Goal: Information Seeking & Learning: Check status

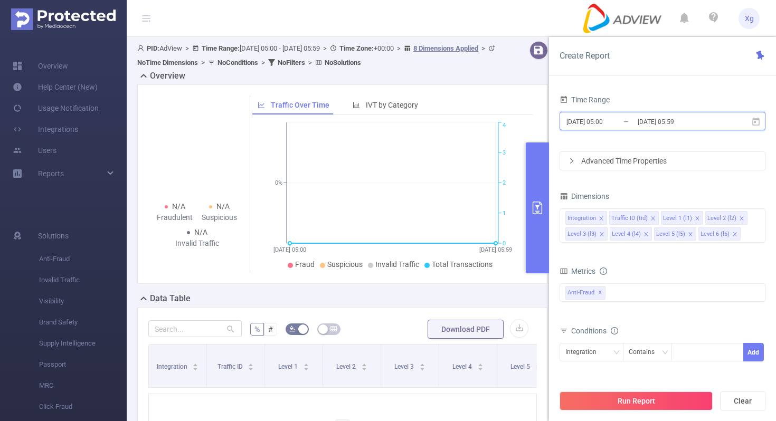
click at [756, 123] on icon at bounding box center [757, 122] width 10 height 10
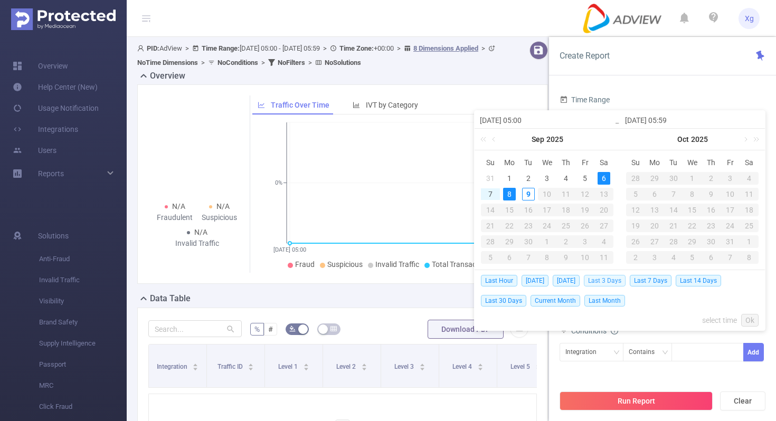
click at [610, 283] on span "Last 3 Days" at bounding box center [605, 281] width 42 height 12
type input "2025-09-06 00:00"
type input "2025-09-08 23:59"
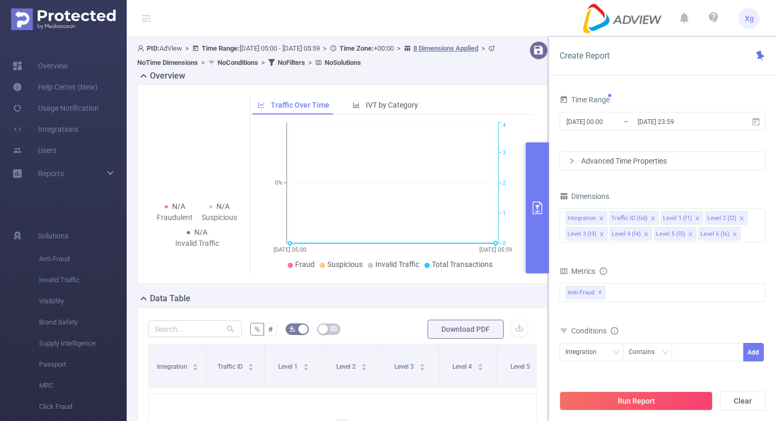
click at [651, 162] on div "Advanced Time Properties" at bounding box center [662, 161] width 205 height 18
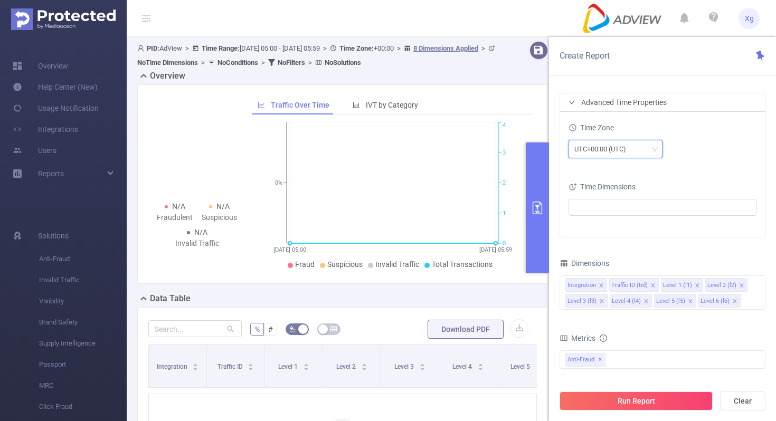
click at [653, 148] on icon "icon: down" at bounding box center [655, 149] width 5 height 4
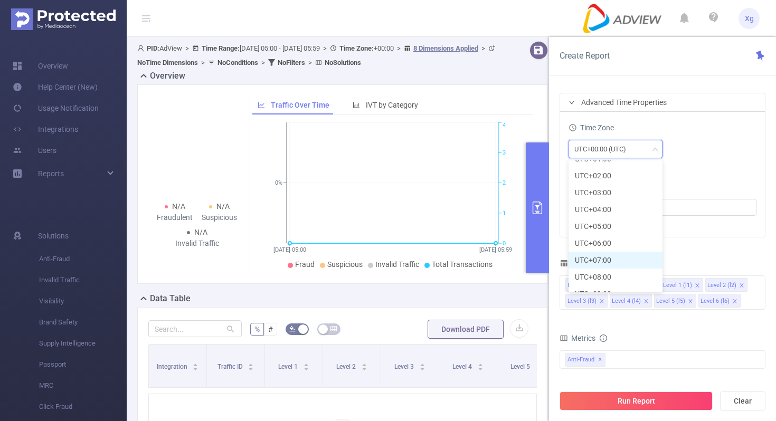
scroll to position [251, 0]
click at [605, 275] on li "UTC+08:00" at bounding box center [616, 275] width 94 height 17
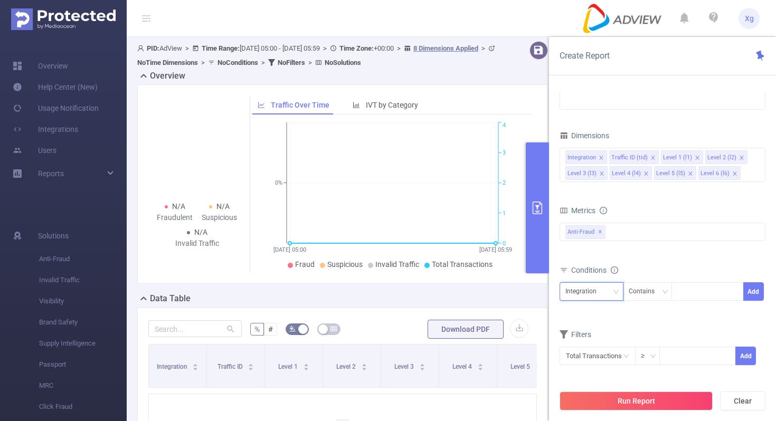
click at [613, 296] on div "Integration" at bounding box center [592, 291] width 52 height 17
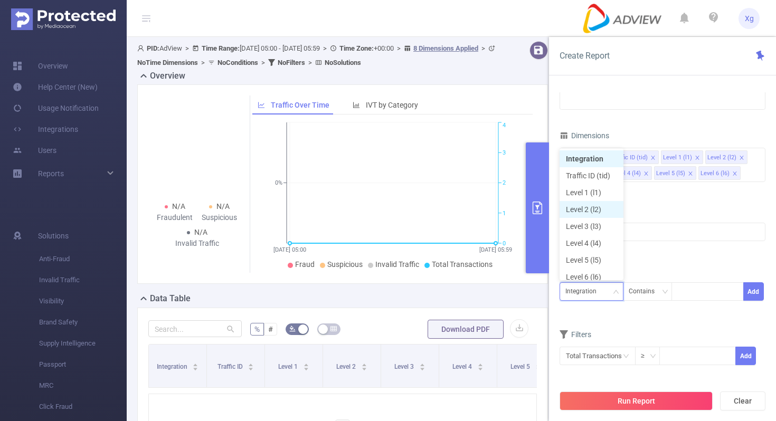
scroll to position [5, 0]
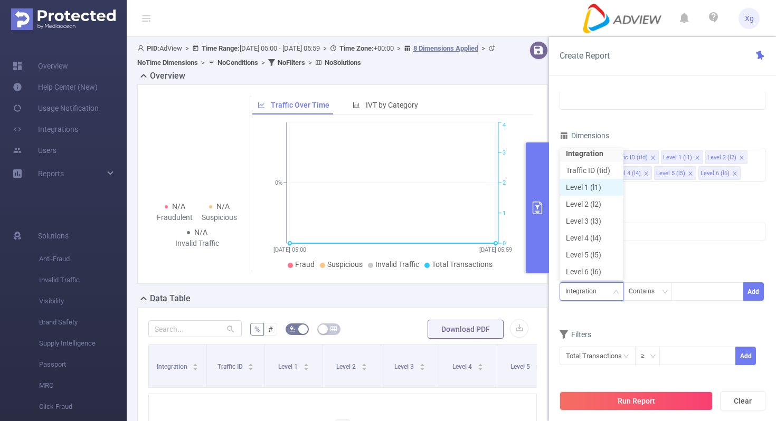
click at [597, 194] on li "Level 1 (l1)" at bounding box center [592, 187] width 64 height 17
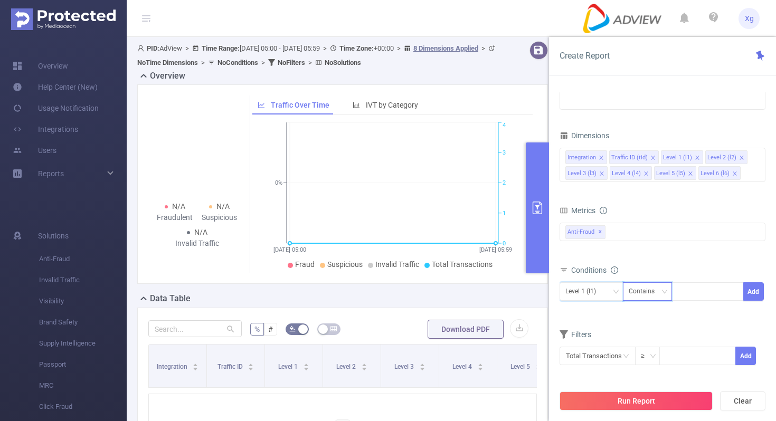
click at [638, 285] on div "Contains" at bounding box center [645, 291] width 33 height 17
click at [640, 332] on li "Is" at bounding box center [658, 330] width 70 height 17
click at [685, 290] on div at bounding box center [708, 291] width 61 height 17
paste input "SDK20251228120441knkluero0qrtzqy"
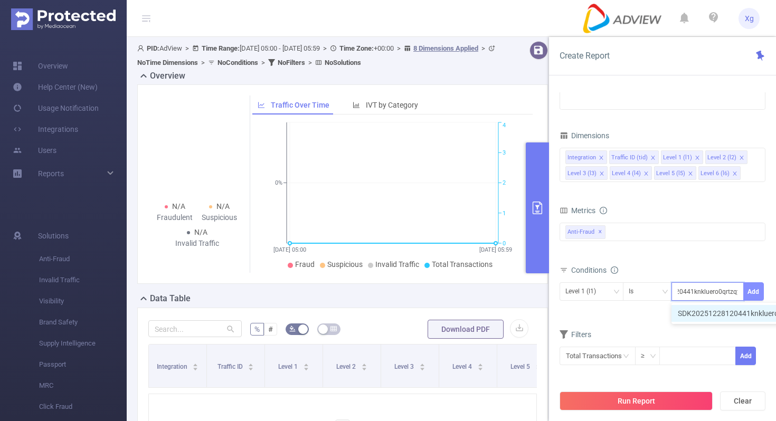
type input "SDK20251228120441knkluero0qrtzqy"
click at [754, 293] on button "Add" at bounding box center [754, 292] width 21 height 18
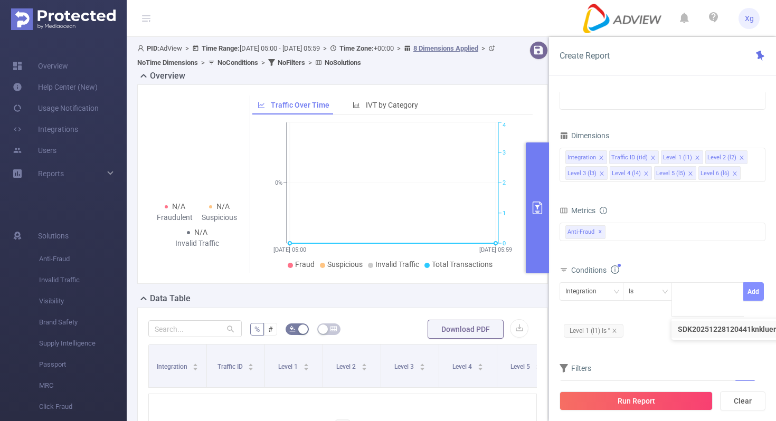
scroll to position [0, 0]
click at [616, 331] on icon "icon: close" at bounding box center [615, 331] width 4 height 4
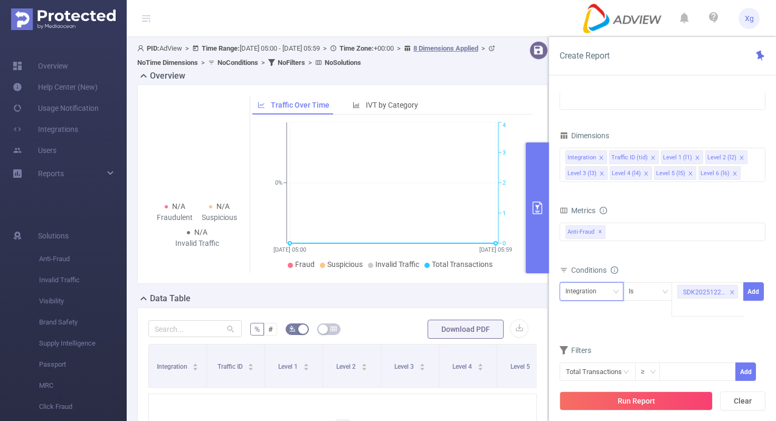
click at [616, 294] on icon "icon: down" at bounding box center [616, 292] width 6 height 6
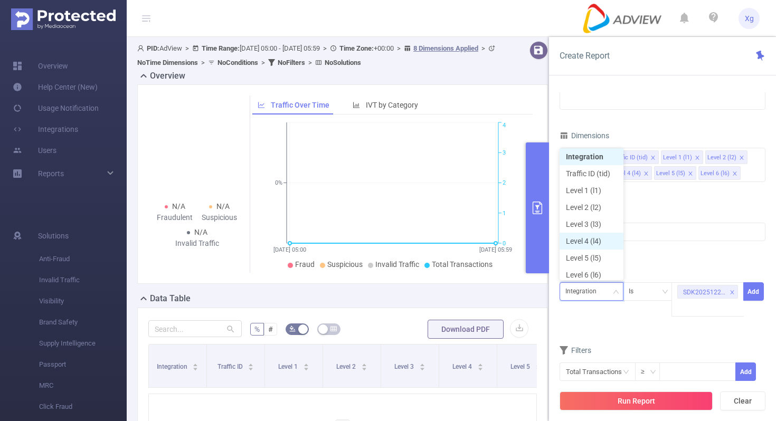
scroll to position [5, 0]
click at [606, 189] on li "Level 1 (l1)" at bounding box center [592, 187] width 64 height 17
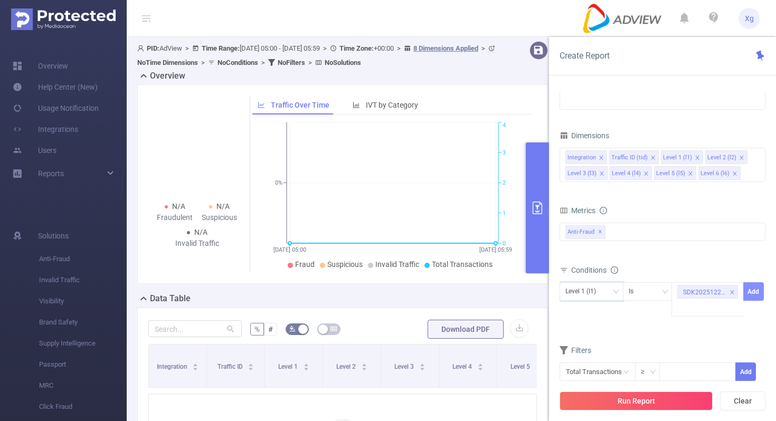
click at [752, 292] on button "Add" at bounding box center [754, 292] width 21 height 18
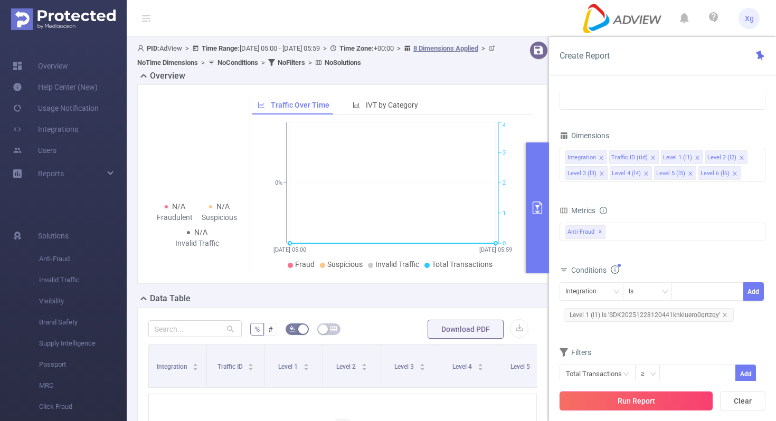
click at [638, 399] on button "Run Report" at bounding box center [636, 401] width 153 height 19
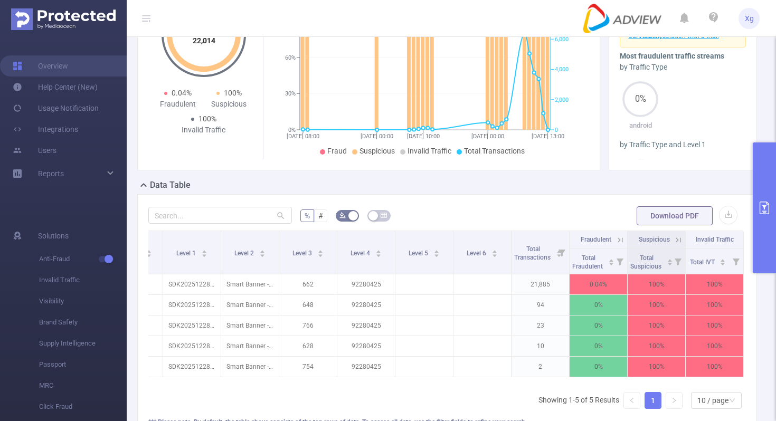
scroll to position [158, 0]
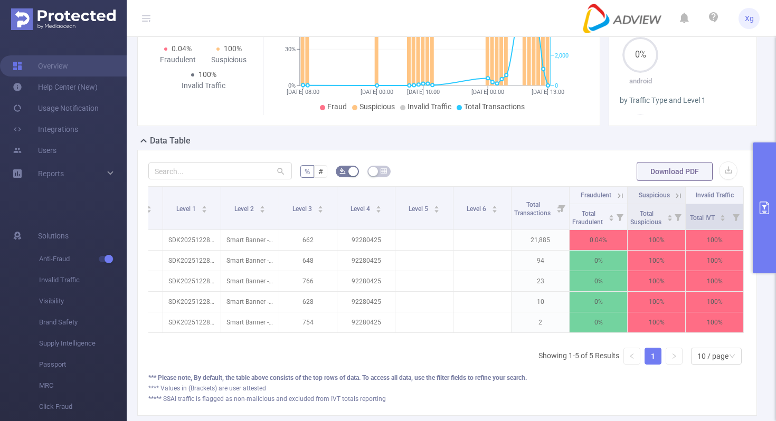
click at [736, 215] on icon at bounding box center [736, 217] width 7 height 7
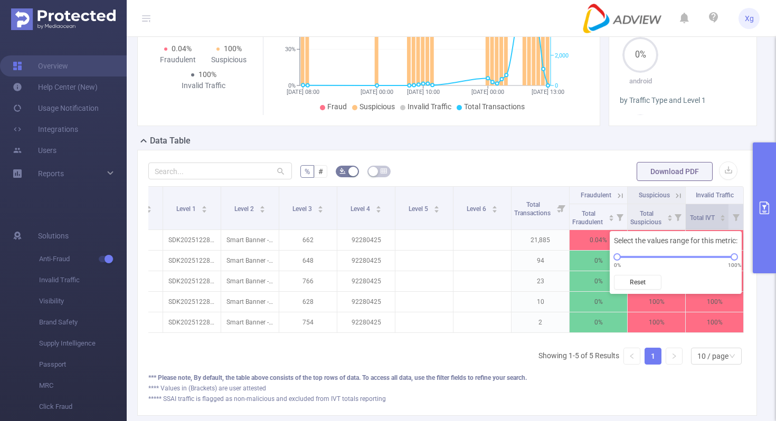
click at [727, 216] on div "Total IVT" at bounding box center [708, 217] width 36 height 11
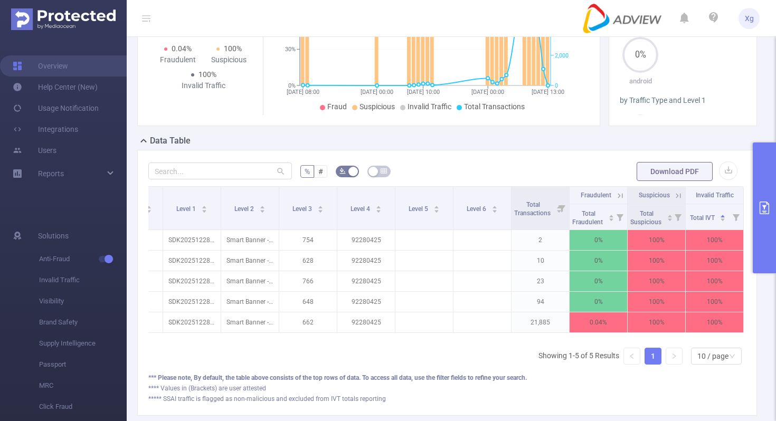
click at [715, 195] on span "Invalid Traffic" at bounding box center [715, 195] width 38 height 7
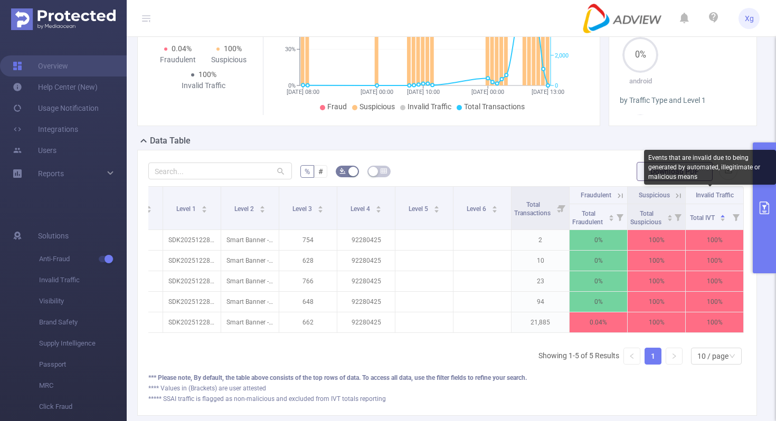
click at [700, 199] on span "Invalid Traffic" at bounding box center [715, 195] width 38 height 7
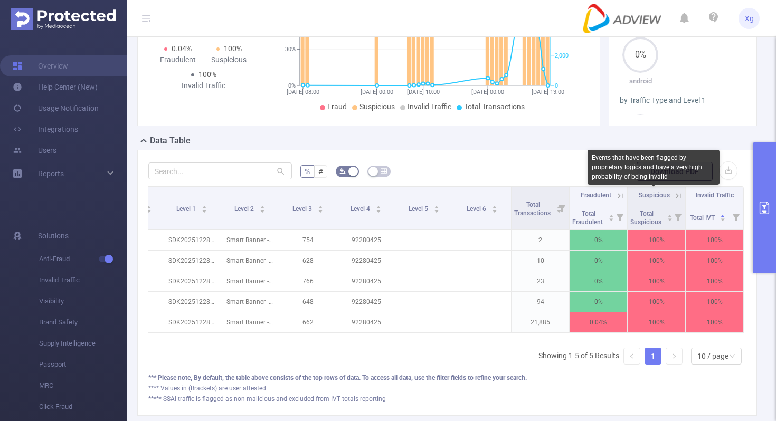
click at [656, 197] on span "Suspicious" at bounding box center [654, 195] width 31 height 7
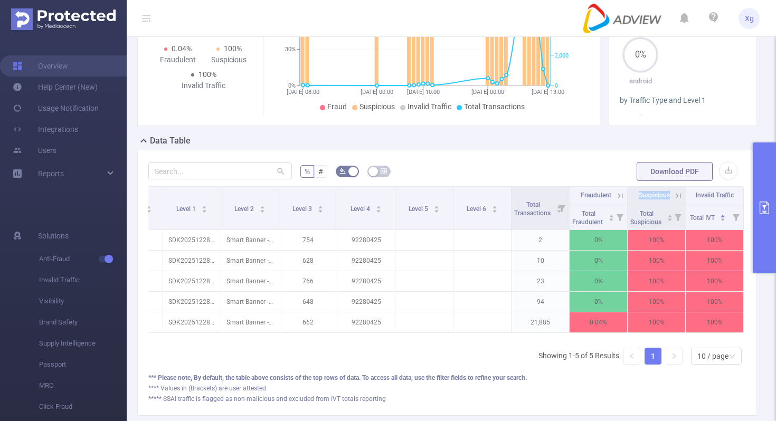
click at [678, 195] on icon at bounding box center [679, 196] width 10 height 10
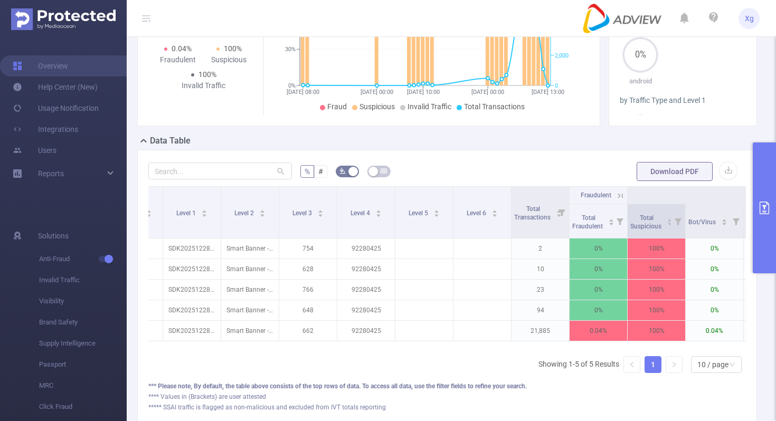
click at [677, 220] on icon at bounding box center [678, 222] width 7 height 7
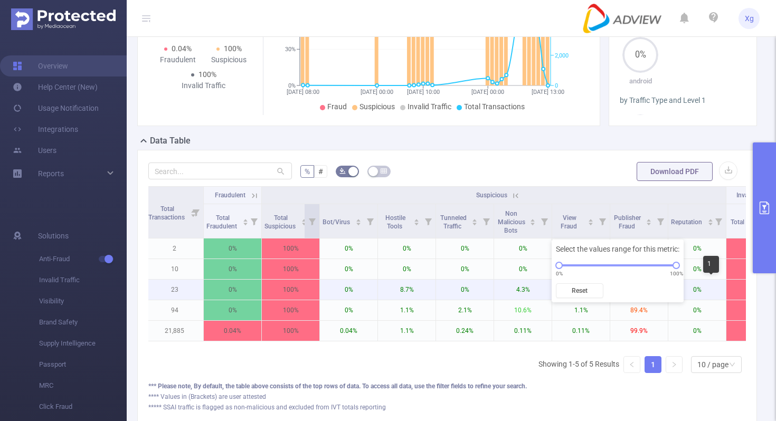
scroll to position [0, 509]
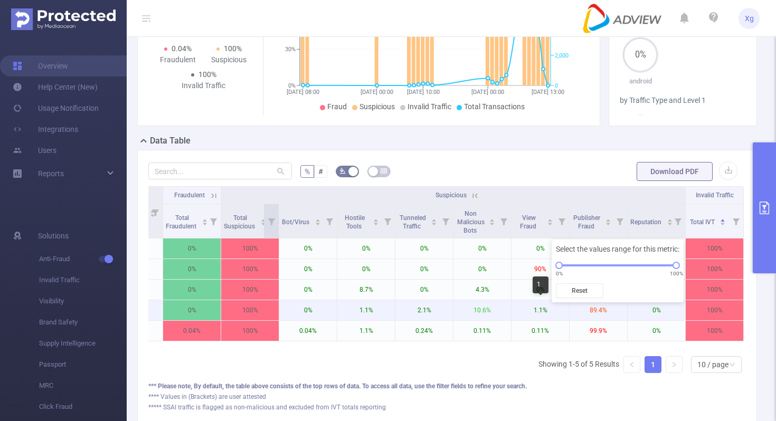
click at [539, 315] on p "1.1%" at bounding box center [541, 311] width 58 height 20
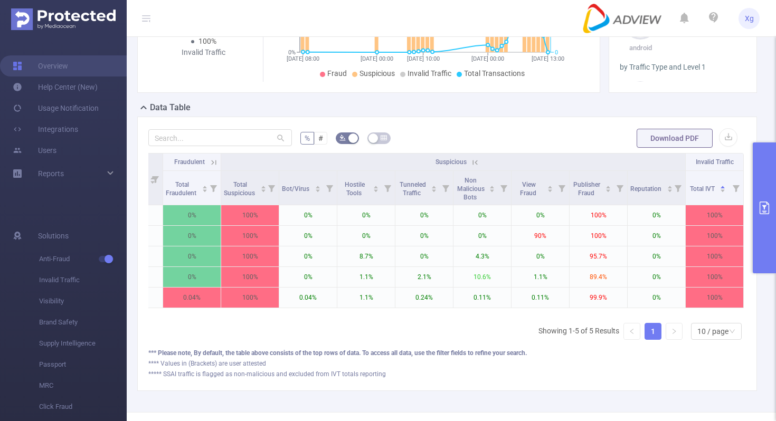
scroll to position [203, 0]
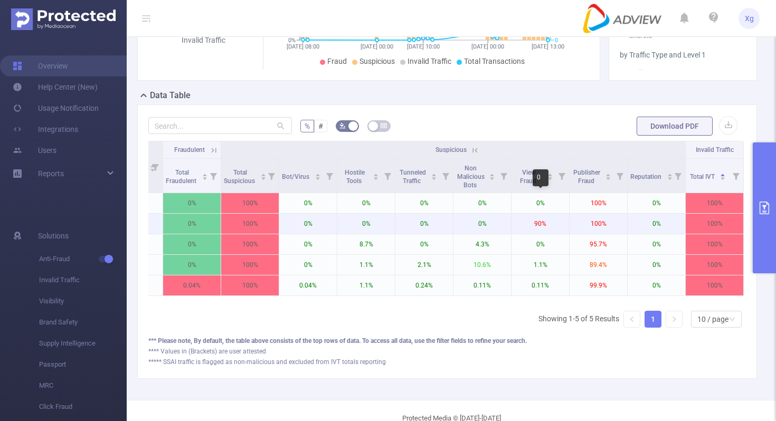
click at [543, 220] on p "90%" at bounding box center [541, 224] width 58 height 20
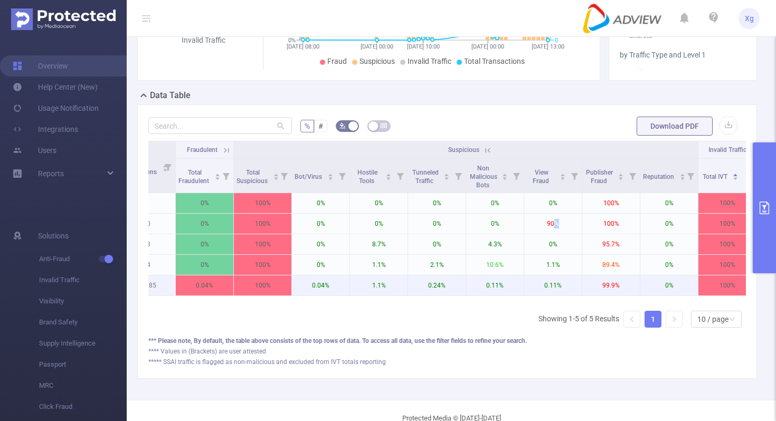
scroll to position [0, 509]
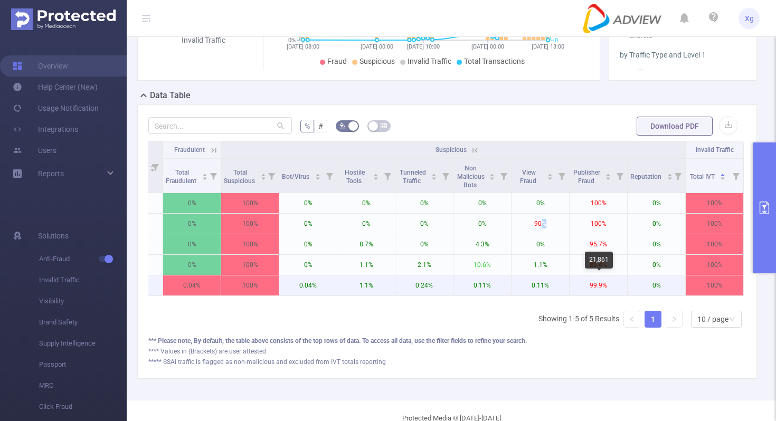
click at [602, 279] on p "99.9%" at bounding box center [599, 286] width 58 height 20
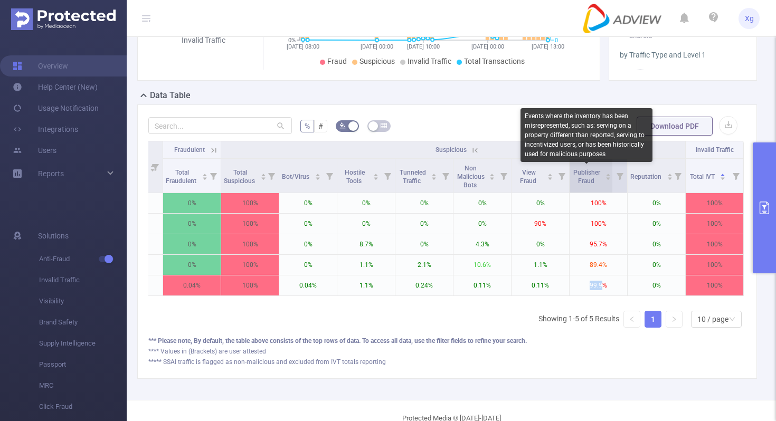
click at [586, 177] on span "Publisher Fraud" at bounding box center [587, 177] width 27 height 16
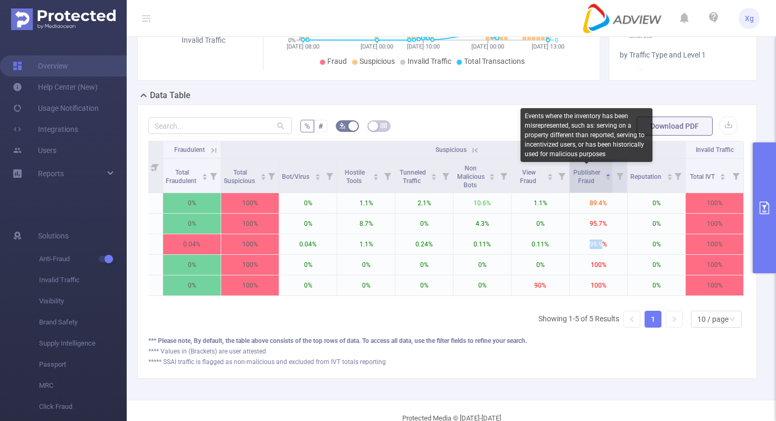
click at [586, 177] on span "Publisher Fraud" at bounding box center [587, 177] width 27 height 16
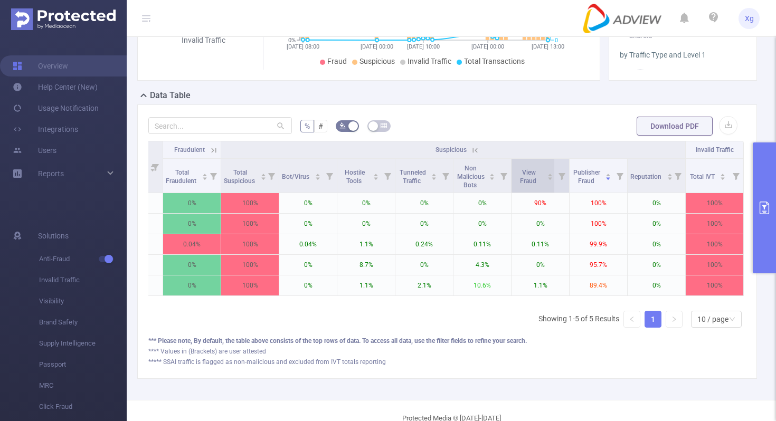
click at [528, 170] on span "View Fraud" at bounding box center [529, 177] width 18 height 16
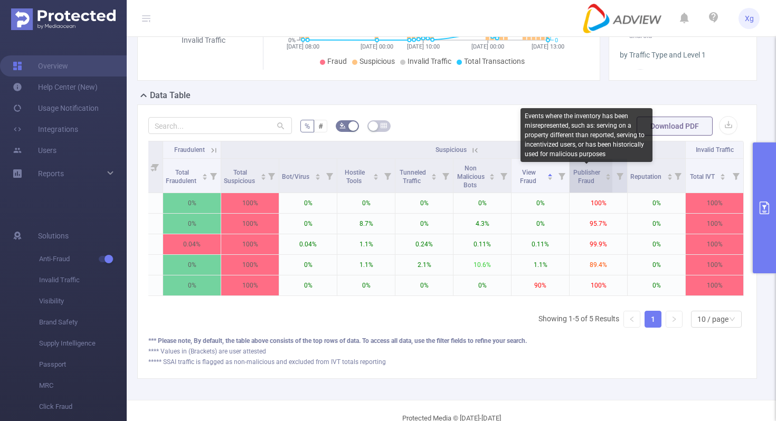
click at [581, 173] on span "Publisher Fraud" at bounding box center [587, 177] width 27 height 16
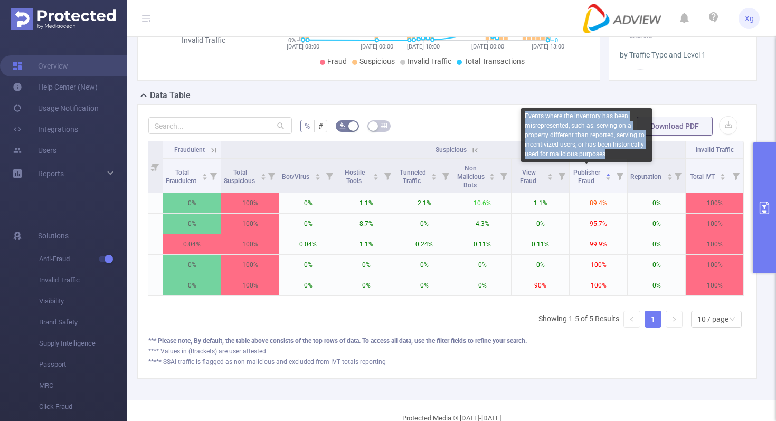
drag, startPoint x: 525, startPoint y: 117, endPoint x: 614, endPoint y: 154, distance: 96.3
click at [614, 154] on div "Events where the inventory has been misrepresented, such as: serving on a prope…" at bounding box center [587, 135] width 132 height 54
copy div "Events where the inventory has been misrepresented, such as: serving on a prope…"
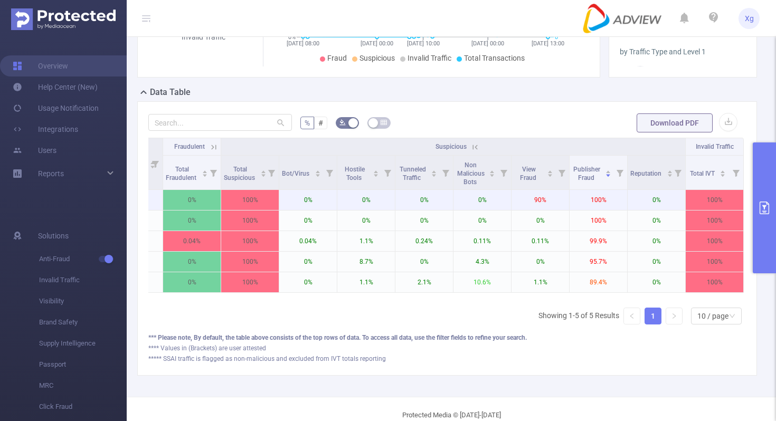
scroll to position [227, 0]
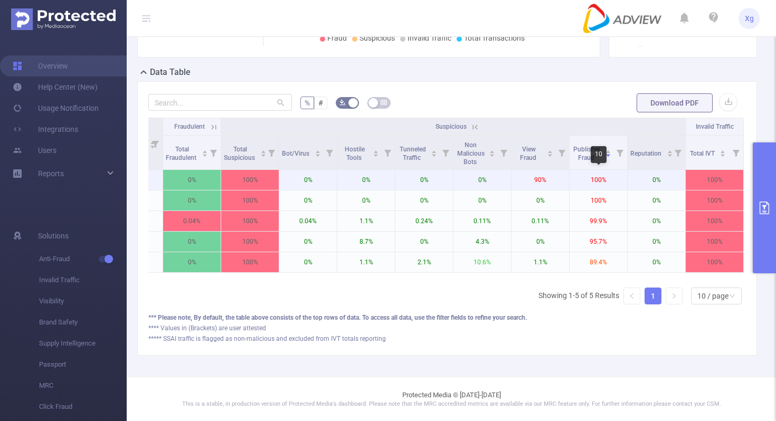
click at [595, 178] on p "100%" at bounding box center [599, 180] width 58 height 20
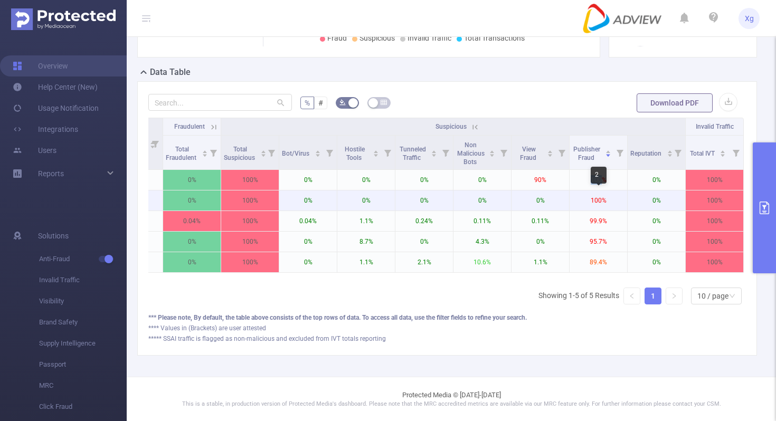
click at [597, 201] on p "100%" at bounding box center [599, 201] width 58 height 20
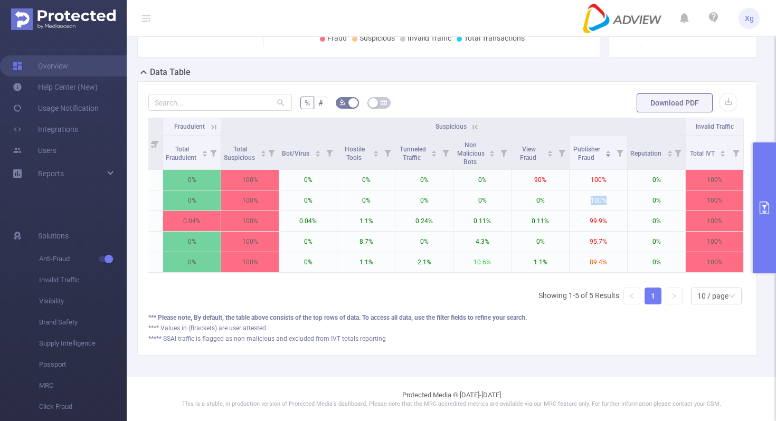
click at [776, 193] on button "primary" at bounding box center [764, 208] width 23 height 131
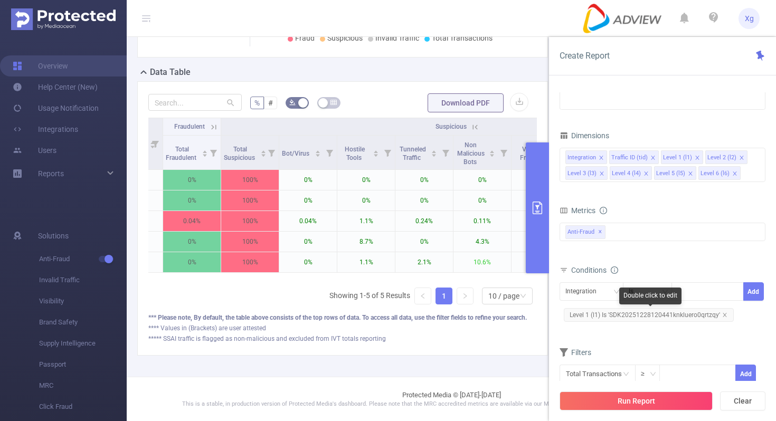
click at [632, 320] on span "Level 1 (l1) Is 'SDK20251228120441knkluero0qrtzqy'" at bounding box center [649, 315] width 170 height 14
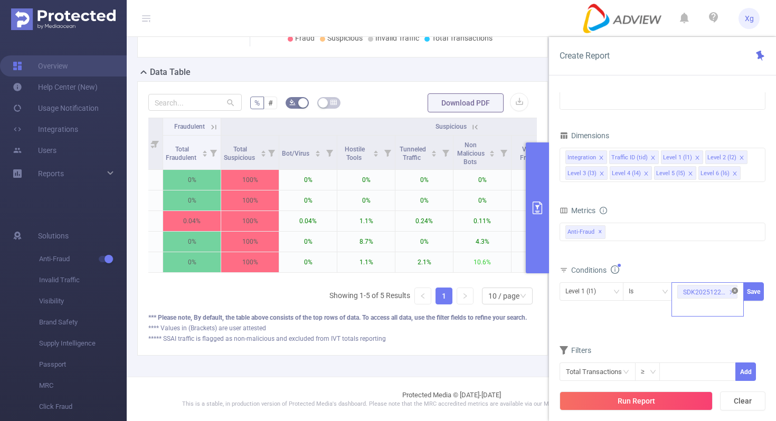
click at [737, 293] on icon "icon: close-circle" at bounding box center [735, 291] width 6 height 6
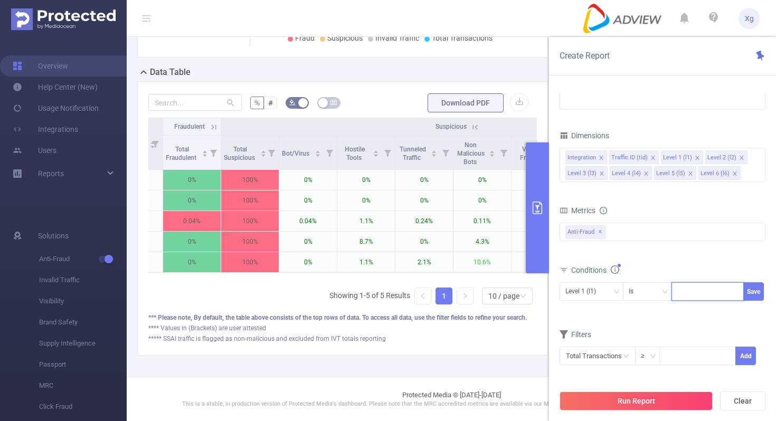
click at [688, 293] on div at bounding box center [708, 291] width 61 height 17
paste input "SDK20250130010422merud9qi2effufg"
type input "SDK20250130010422merud9qi2effufg"
click at [751, 290] on button "Save" at bounding box center [754, 292] width 21 height 18
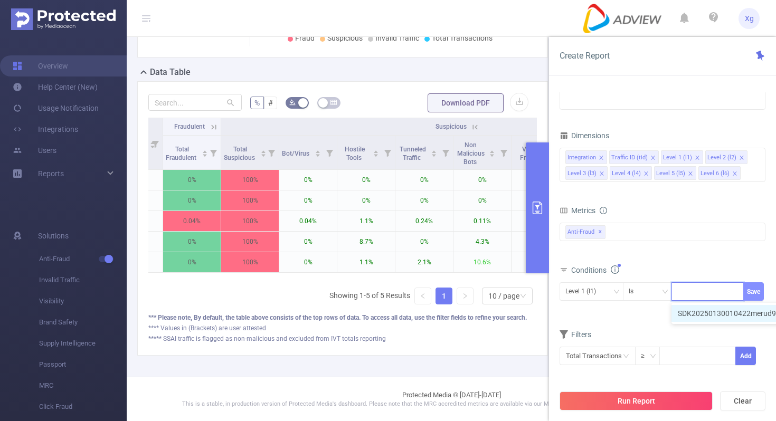
scroll to position [0, 0]
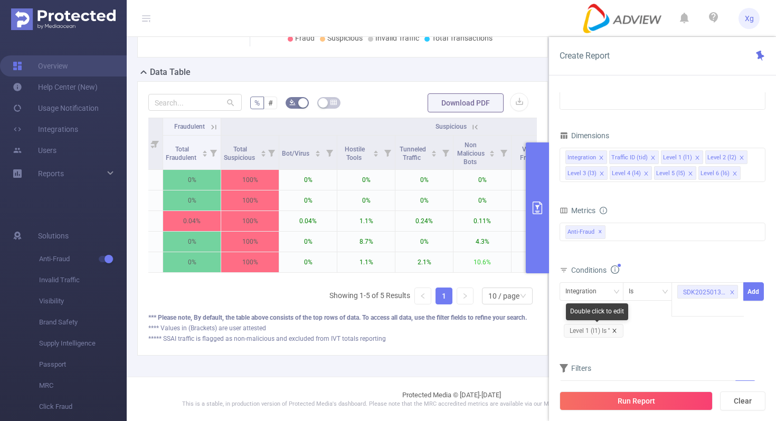
click at [616, 329] on icon "icon: close" at bounding box center [614, 331] width 5 height 5
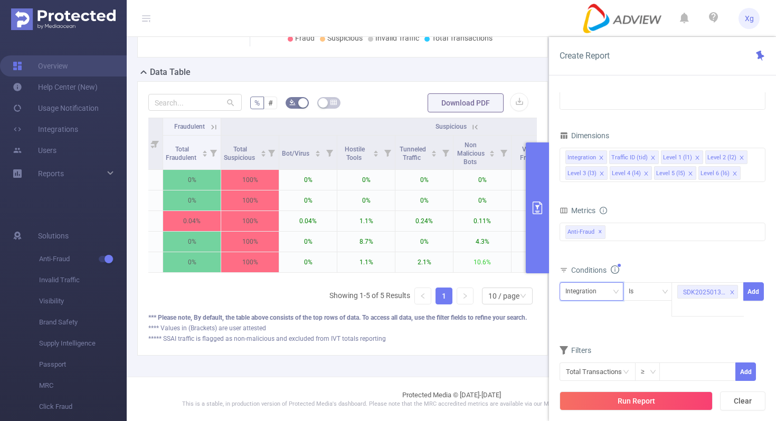
click at [610, 286] on div "Integration" at bounding box center [592, 291] width 52 height 17
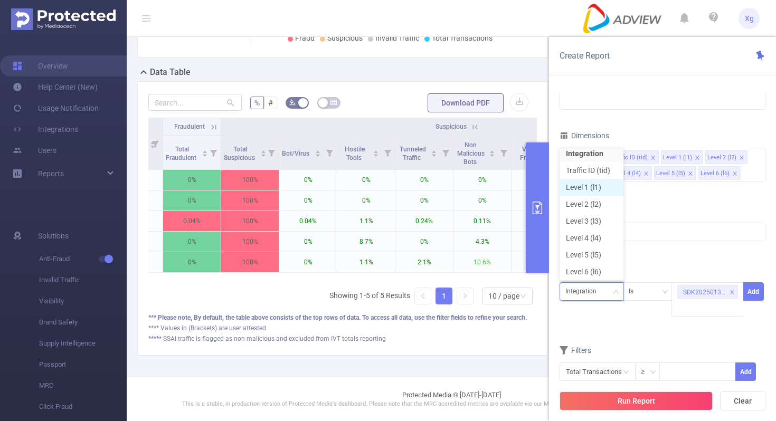
click at [593, 183] on li "Level 1 (l1)" at bounding box center [592, 187] width 64 height 17
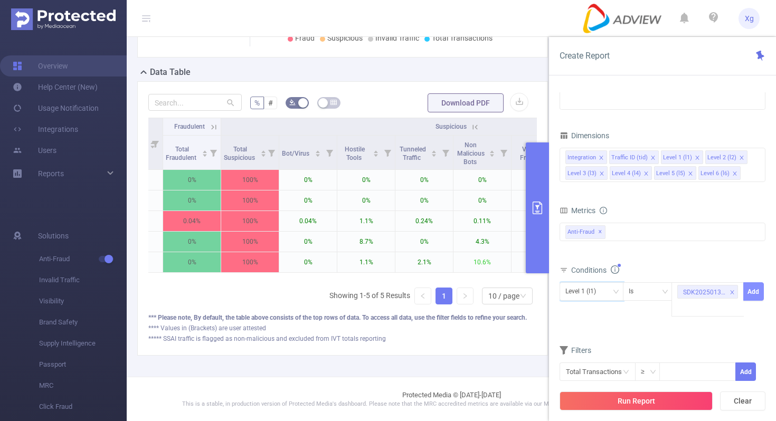
click at [753, 292] on button "Add" at bounding box center [754, 292] width 21 height 18
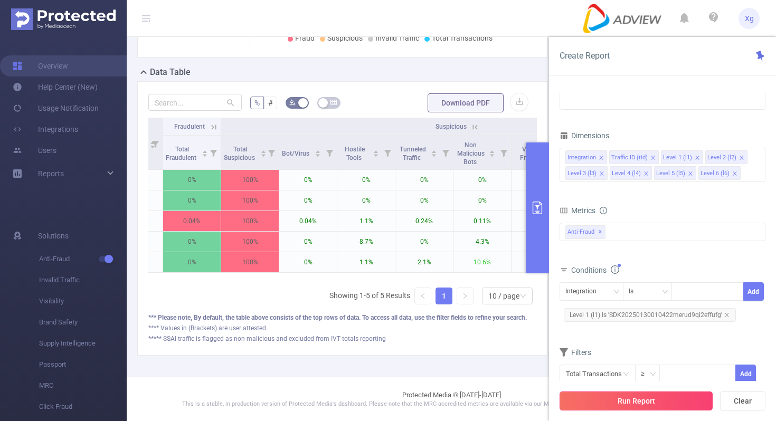
click at [624, 397] on button "Run Report" at bounding box center [636, 401] width 153 height 19
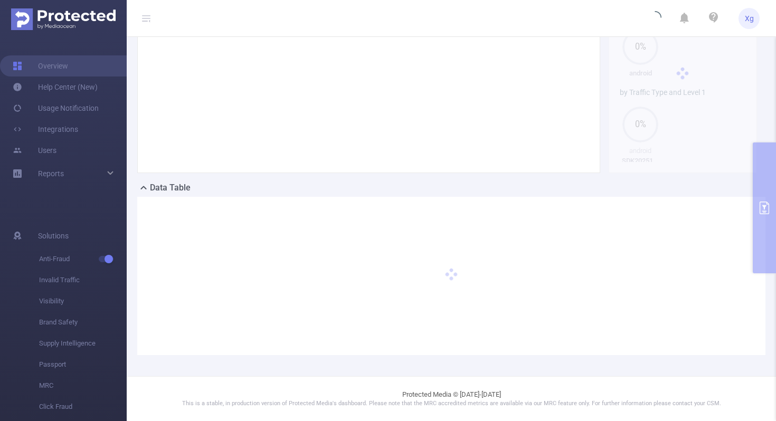
scroll to position [110, 0]
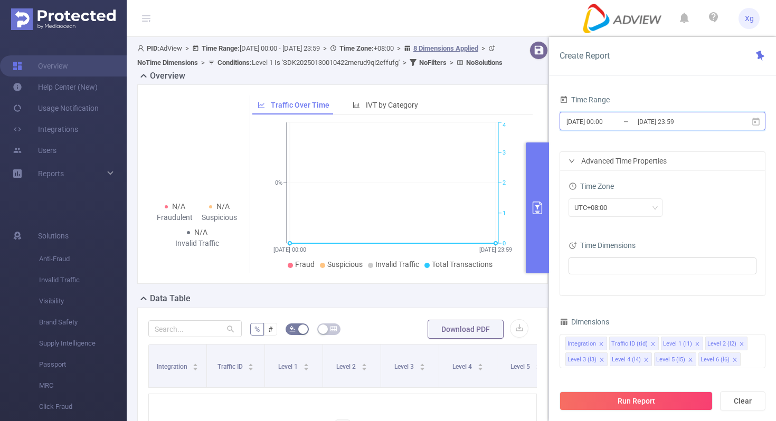
click at [756, 120] on icon at bounding box center [757, 122] width 10 height 10
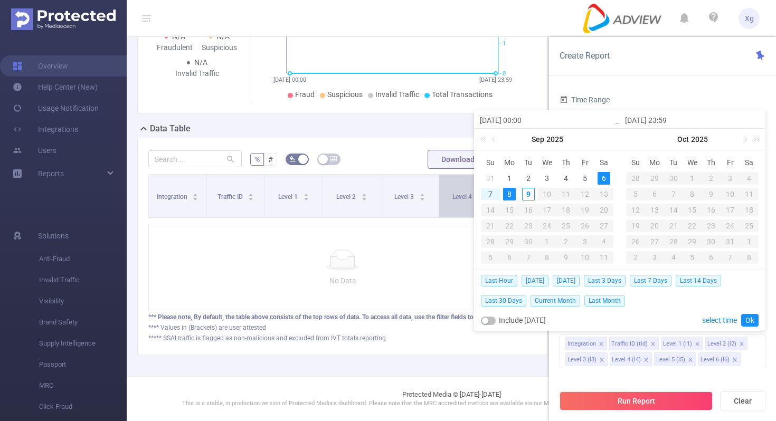
scroll to position [83, 0]
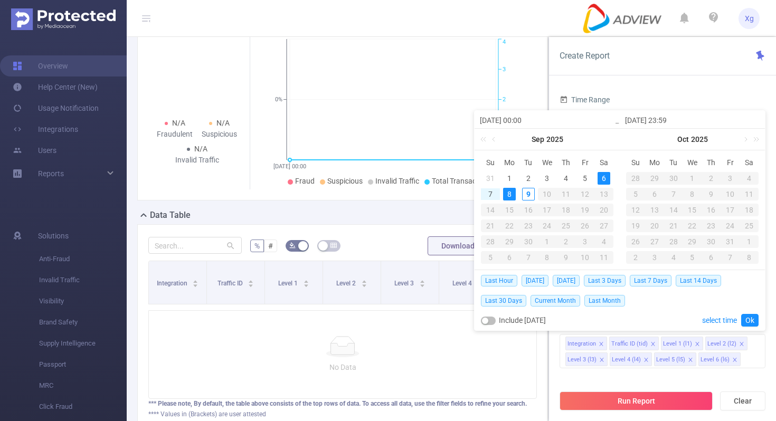
click at [604, 177] on div "6" at bounding box center [604, 178] width 13 height 13
click at [524, 192] on div "9" at bounding box center [528, 194] width 13 height 13
type input "2025-09-09 13:00"
click at [748, 322] on link "Ok" at bounding box center [750, 320] width 17 height 13
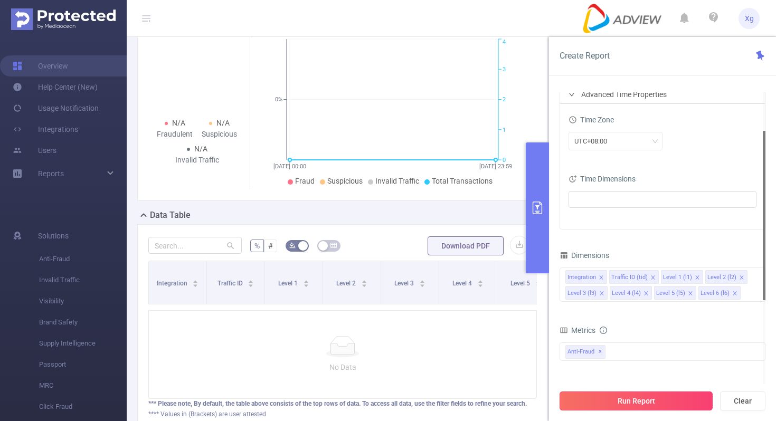
click at [627, 408] on button "Run Report" at bounding box center [636, 401] width 153 height 19
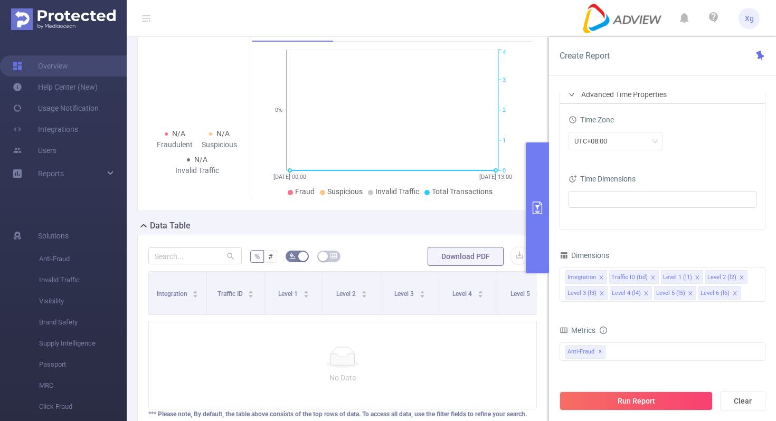
scroll to position [74, 0]
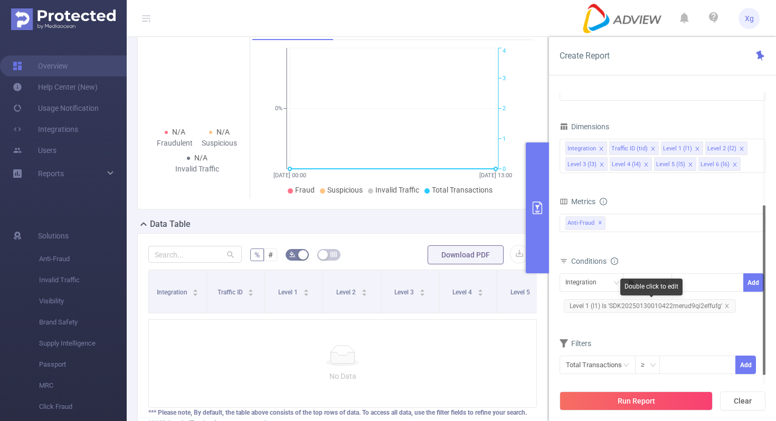
click at [664, 308] on span "Level 1 (l1) Is 'SDK20250130010422merud9qi2effufg'" at bounding box center [650, 306] width 172 height 14
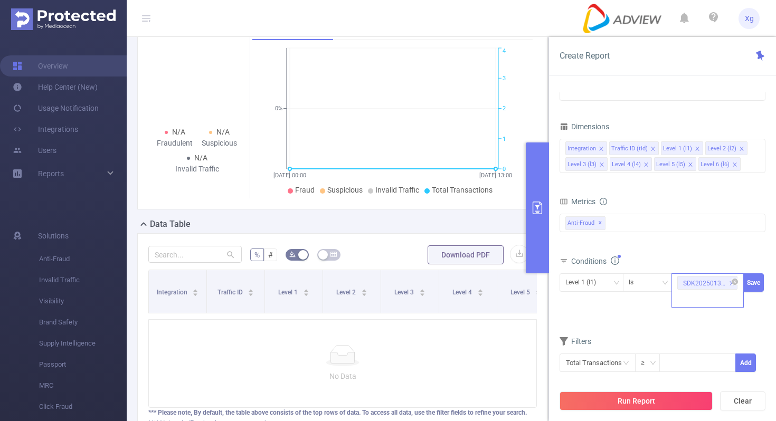
click at [736, 278] on li "SDK20250130010422merud9qi2effufg" at bounding box center [708, 283] width 60 height 14
click at [736, 282] on icon "icon: close-circle" at bounding box center [735, 282] width 6 height 6
click at [719, 284] on div "SDK20250130010422merud9qi2effufg" at bounding box center [708, 282] width 61 height 17
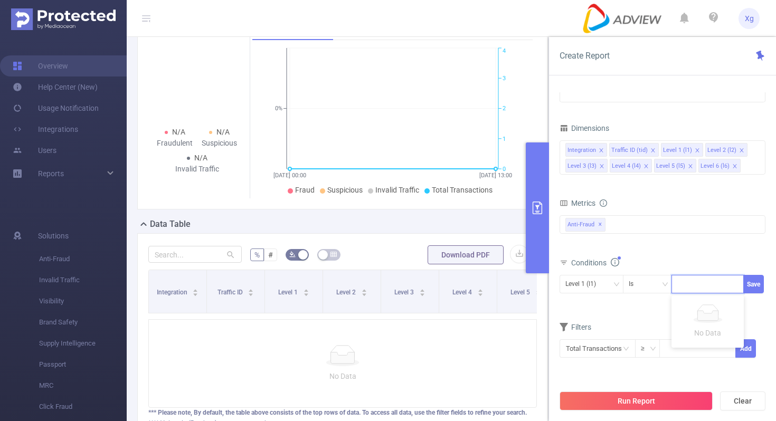
paste input "SDK20250130010422merud9qi2effufg"
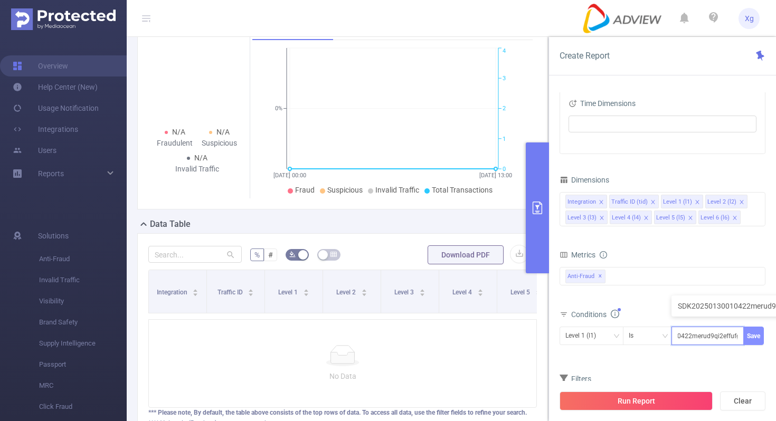
type input "SDK20250130010422merud9qi2effufg"
click at [758, 333] on button "Save" at bounding box center [754, 336] width 21 height 18
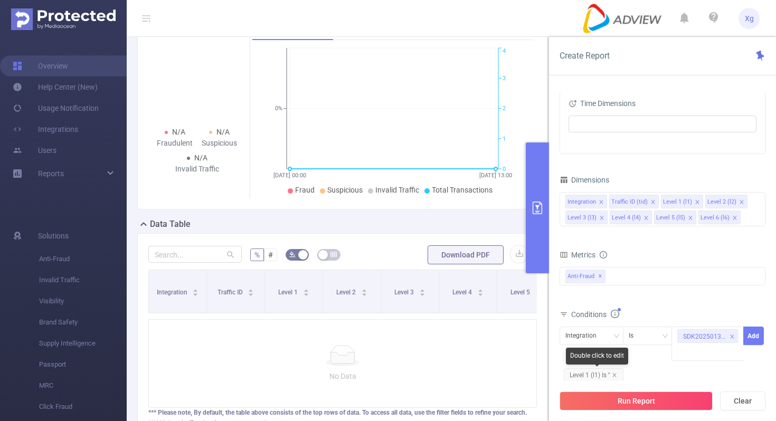
click at [617, 372] on span "Level 1 (l1) Is ''" at bounding box center [594, 376] width 60 height 14
click at [615, 376] on icon "icon: close" at bounding box center [615, 375] width 4 height 4
click at [618, 337] on icon "icon: down" at bounding box center [616, 336] width 6 height 6
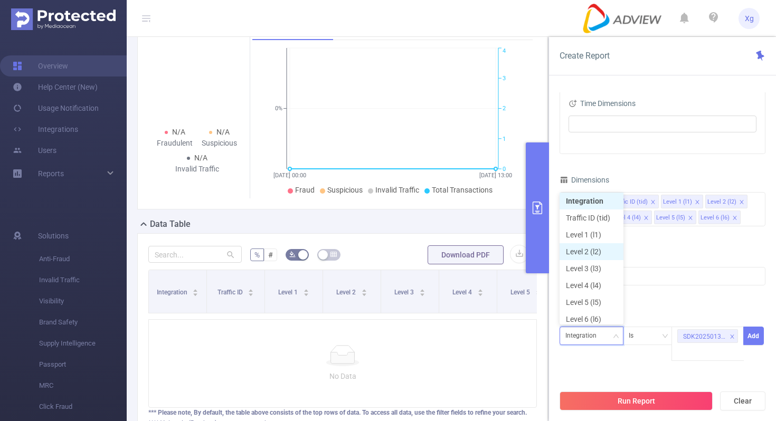
scroll to position [5, 0]
click at [604, 231] on li "Level 1 (l1)" at bounding box center [592, 231] width 64 height 17
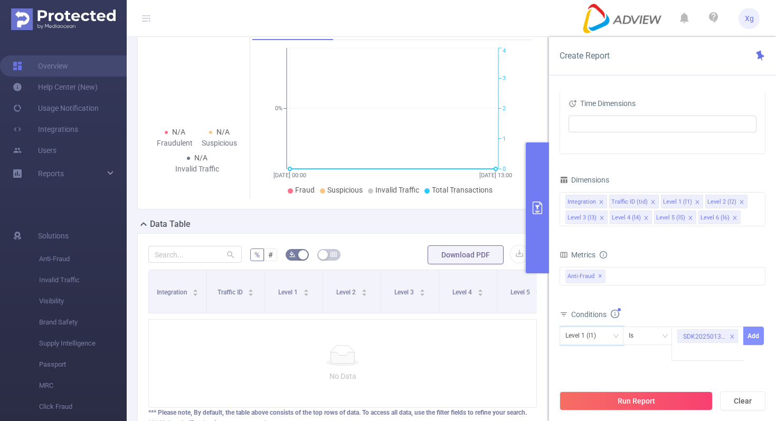
click at [752, 334] on button "Add" at bounding box center [754, 336] width 21 height 18
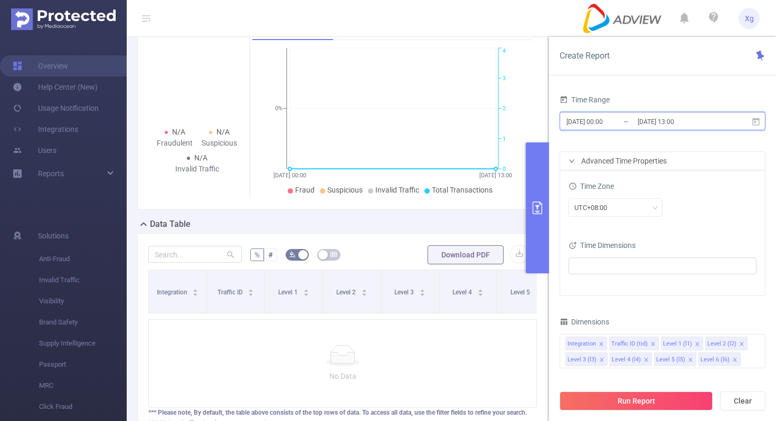
click at [757, 124] on icon at bounding box center [756, 121] width 7 height 8
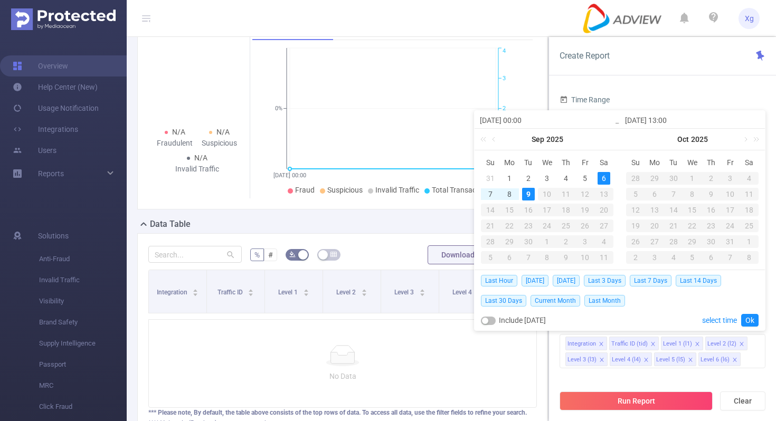
click at [605, 179] on div "6" at bounding box center [604, 178] width 13 height 13
click at [510, 193] on div "8" at bounding box center [509, 194] width 13 height 13
type input "2025-09-08 13:00"
click at [491, 192] on div "7" at bounding box center [490, 194] width 13 height 13
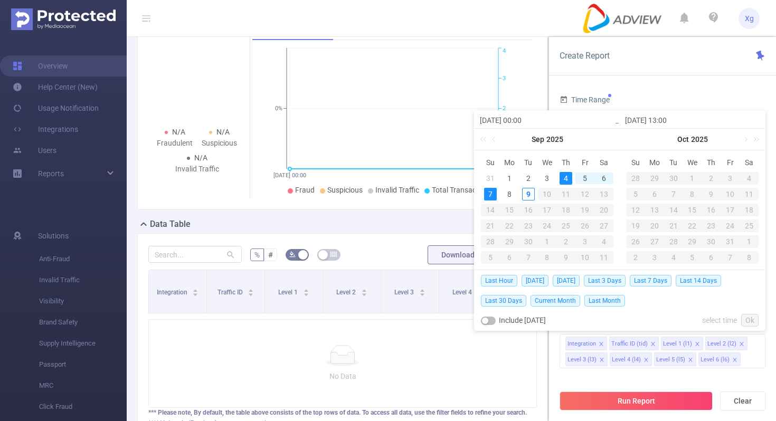
click at [561, 180] on div "4" at bounding box center [566, 178] width 13 height 13
type input "2025-09-04 00:00"
type input "2025-09-07 13:00"
type input "2025-09-04 00:00"
type input "2025-09-07 13:00"
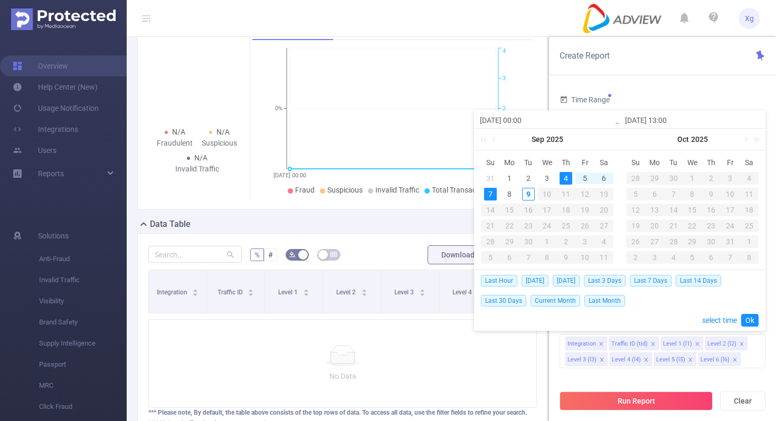
click at [494, 190] on div "7" at bounding box center [490, 194] width 13 height 13
click at [560, 181] on div "4" at bounding box center [566, 178] width 13 height 13
click at [751, 323] on link "Ok" at bounding box center [750, 320] width 17 height 13
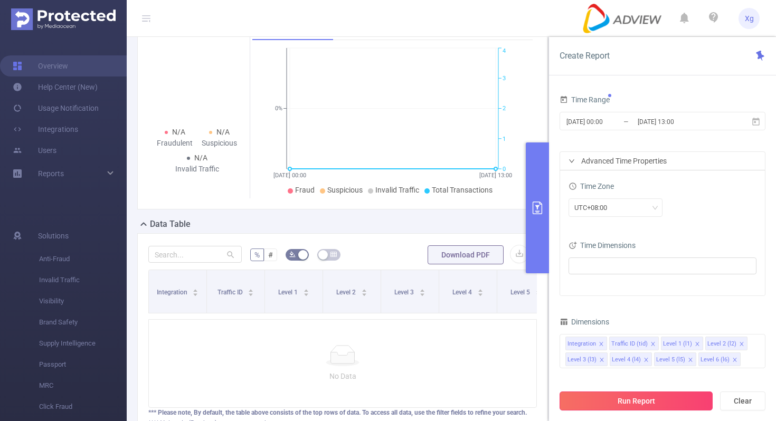
click at [642, 400] on button "Run Report" at bounding box center [636, 401] width 153 height 19
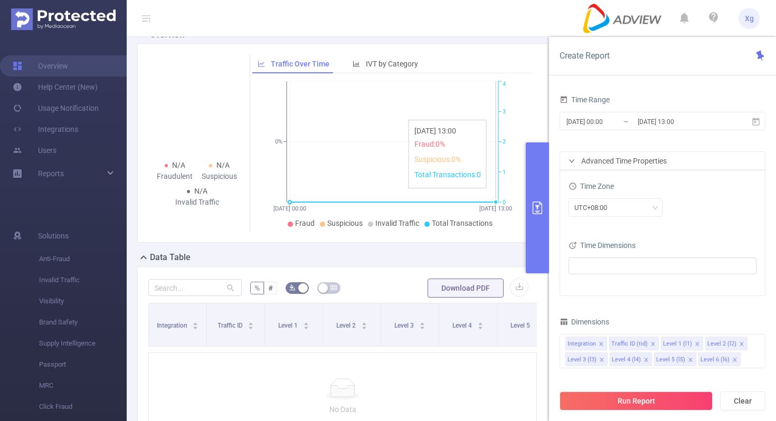
scroll to position [55, 0]
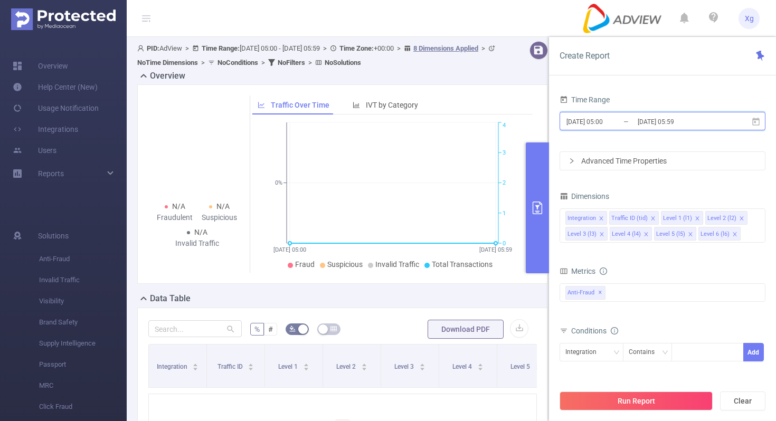
click at [755, 119] on icon at bounding box center [756, 121] width 7 height 8
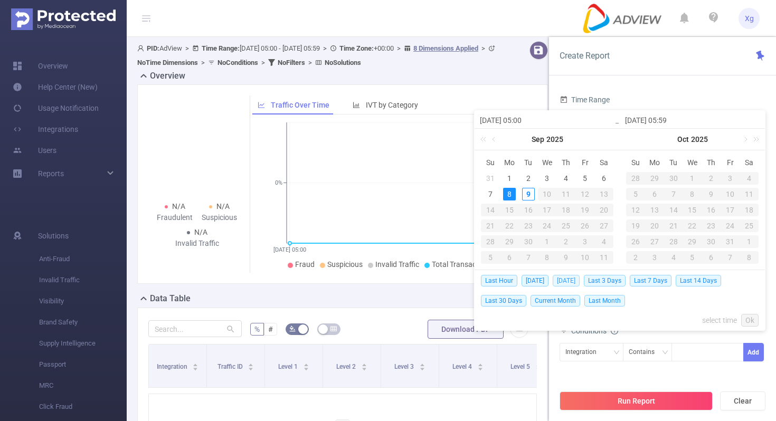
click at [574, 277] on span "Yesterday" at bounding box center [566, 281] width 27 height 12
type input "2025-09-08 00:00"
type input "2025-09-08 23:59"
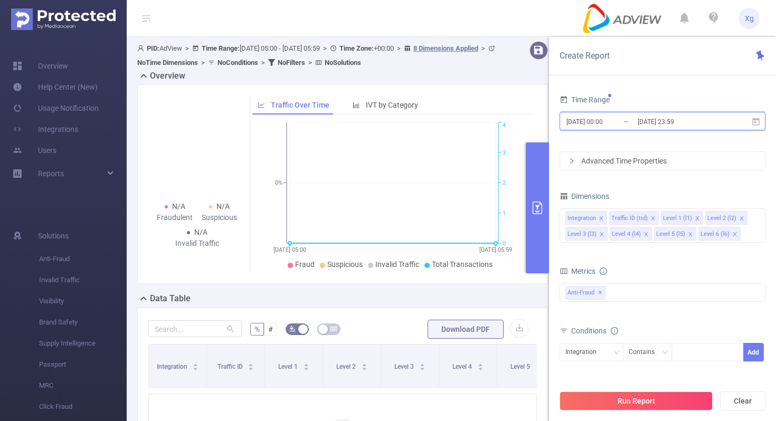
click at [756, 119] on icon at bounding box center [756, 121] width 7 height 8
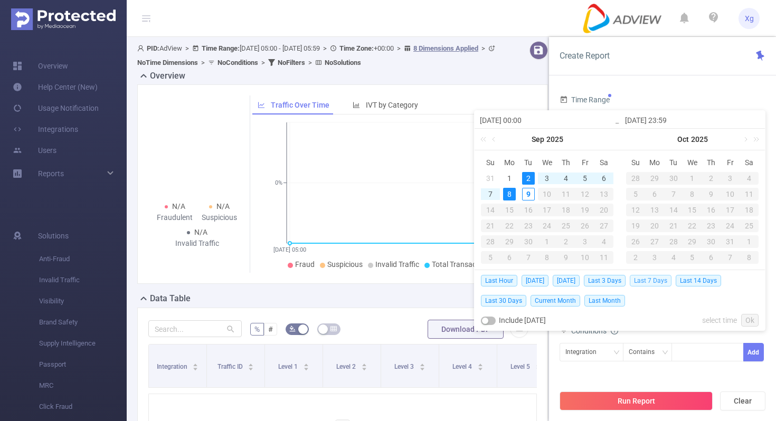
click at [656, 283] on span "Last 7 Days" at bounding box center [651, 281] width 42 height 12
type input "2025-09-02 00:00"
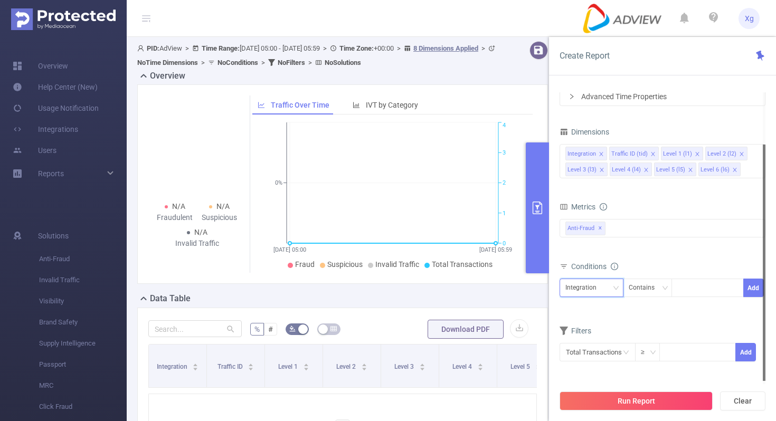
click at [620, 290] on div "Integration" at bounding box center [592, 288] width 64 height 18
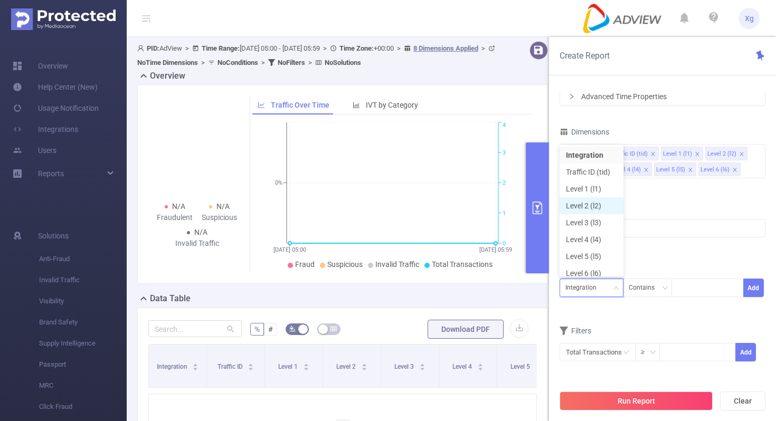
scroll to position [5, 0]
click at [596, 182] on li "Level 1 (l1)" at bounding box center [592, 183] width 64 height 17
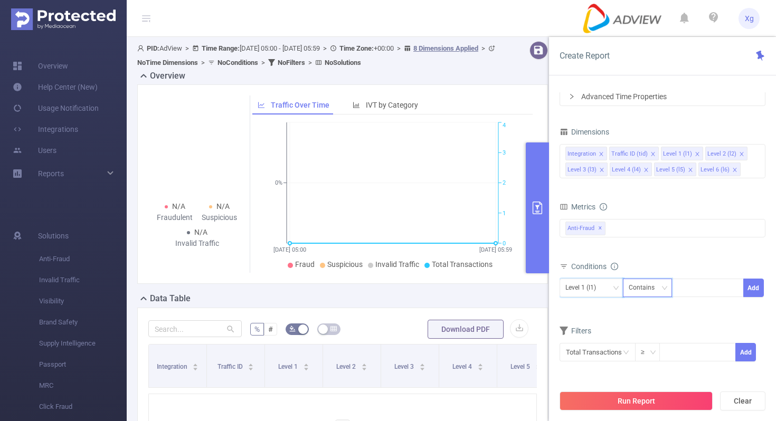
click at [664, 293] on div "Contains" at bounding box center [648, 287] width 38 height 17
click at [643, 327] on li "Is" at bounding box center [658, 326] width 70 height 17
click at [698, 293] on div at bounding box center [708, 287] width 61 height 17
paste input "SDK20250130010422merud9qi2effufg"
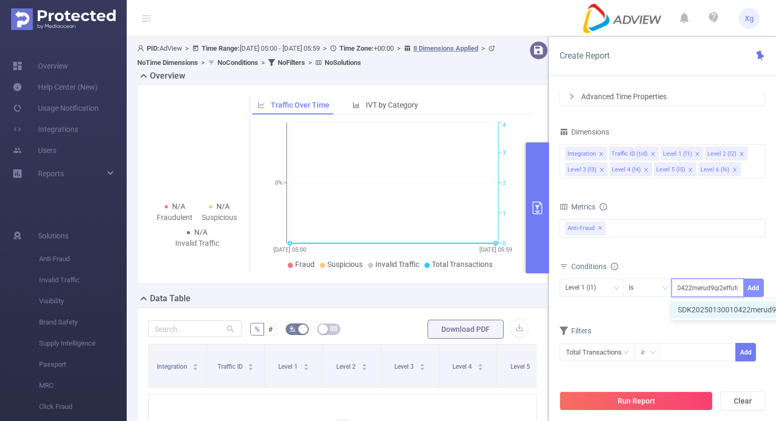
type input "SDK20250130010422merud9qi2effufg"
click at [755, 287] on button "Add" at bounding box center [754, 288] width 21 height 18
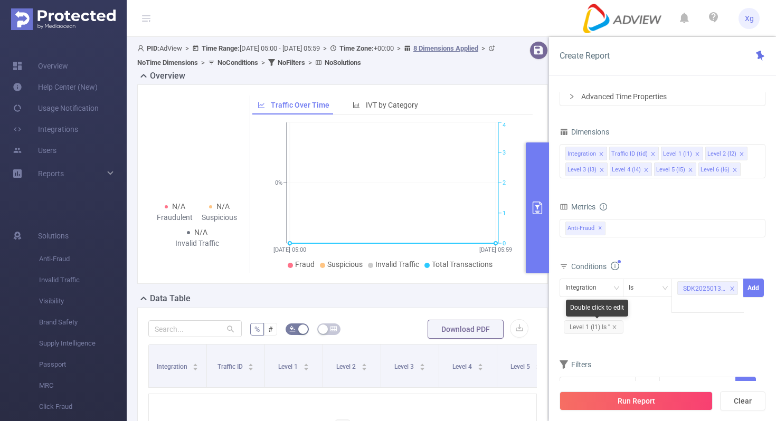
click at [617, 331] on span "Level 1 (l1) Is ''" at bounding box center [594, 328] width 60 height 14
click at [616, 325] on icon "icon: close" at bounding box center [614, 327] width 5 height 5
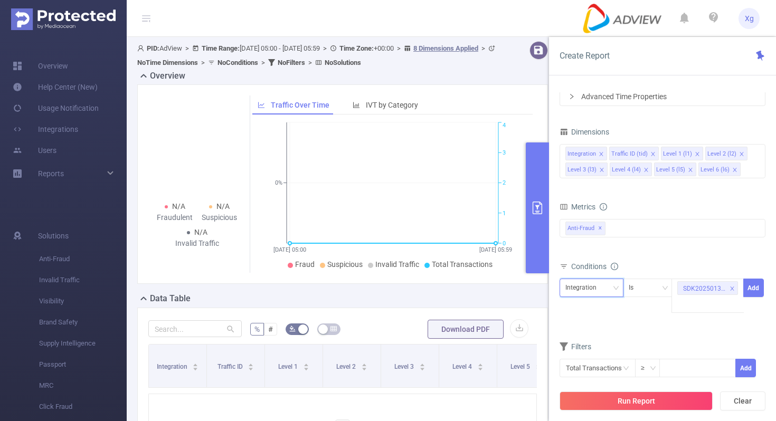
click at [615, 291] on icon "icon: down" at bounding box center [616, 288] width 6 height 6
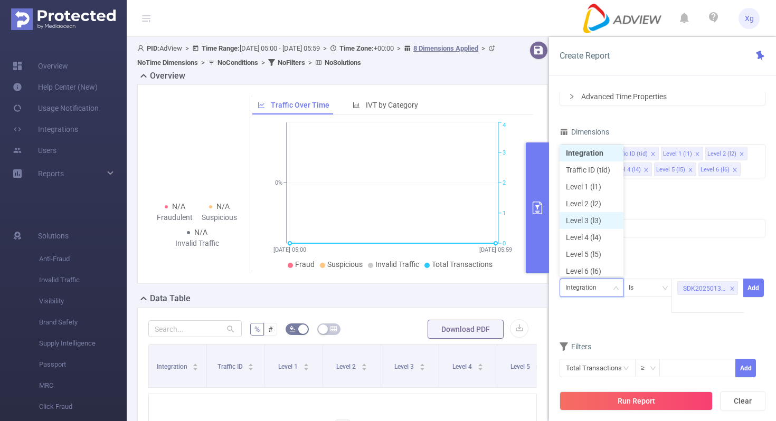
scroll to position [5, 0]
click at [597, 182] on li "Level 1 (l1)" at bounding box center [592, 183] width 64 height 17
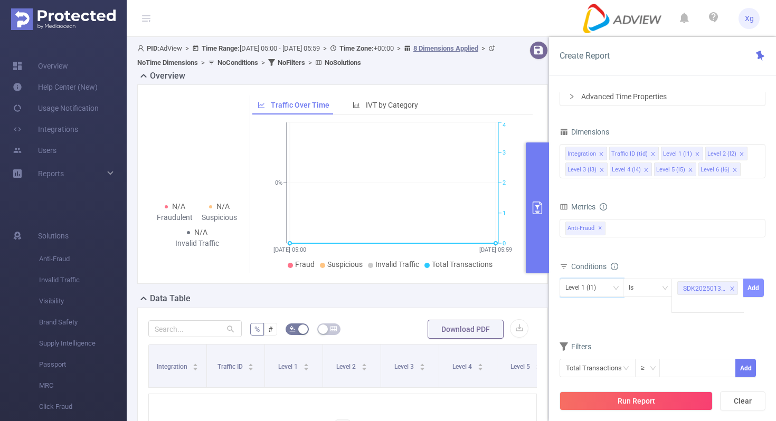
click at [758, 288] on button "Add" at bounding box center [754, 288] width 21 height 18
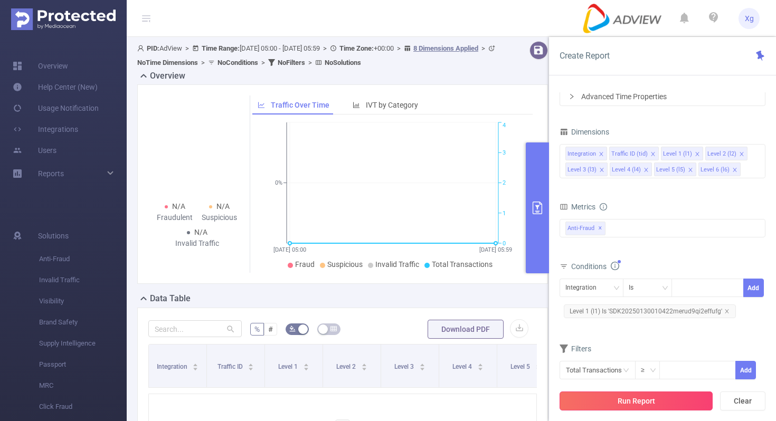
click at [624, 402] on button "Run Report" at bounding box center [636, 401] width 153 height 19
